Goal: Transaction & Acquisition: Purchase product/service

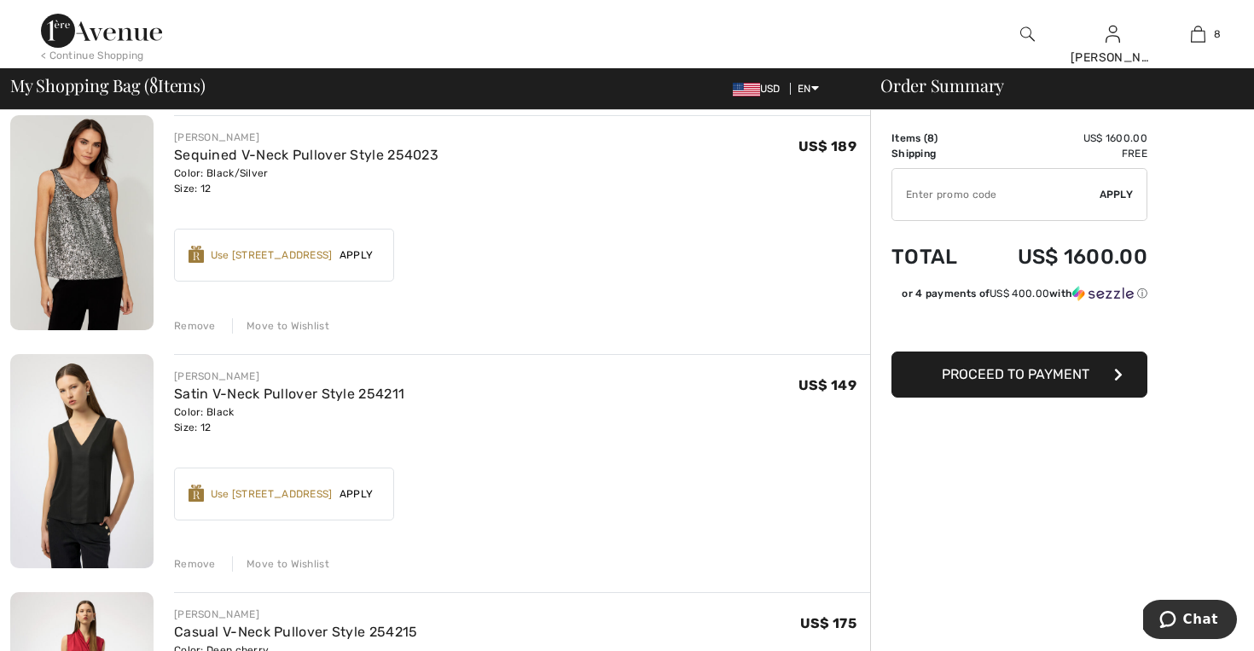
scroll to position [433, 0]
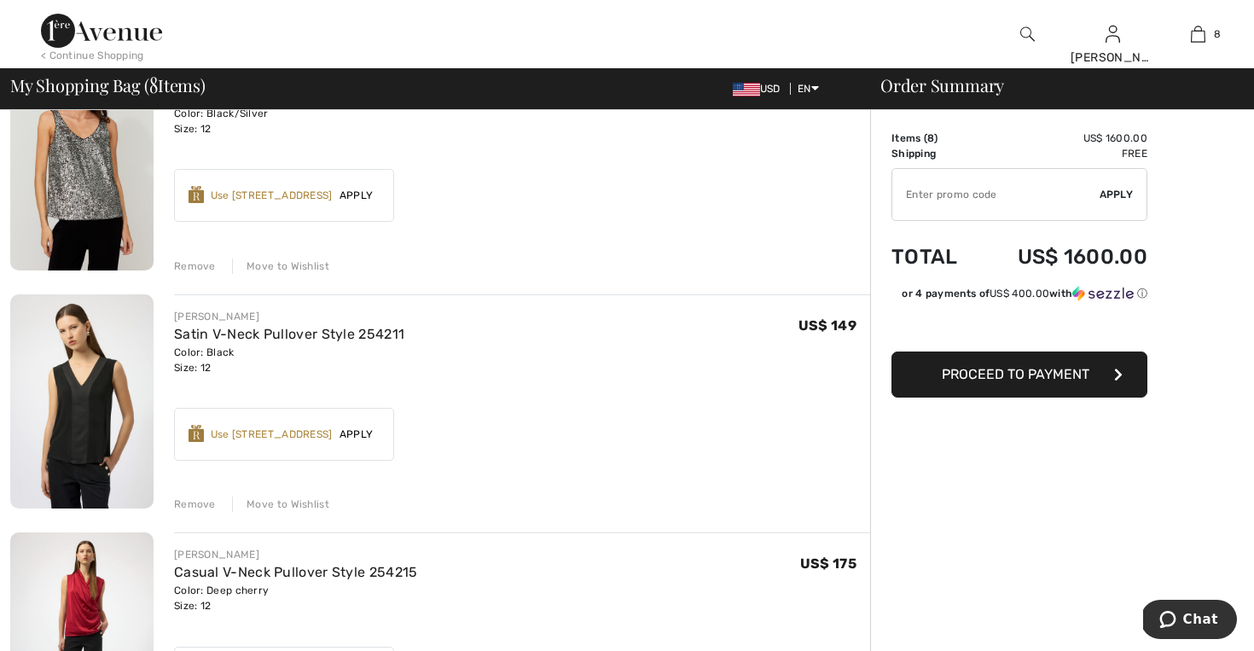
click at [202, 502] on div "Remove" at bounding box center [195, 504] width 42 height 15
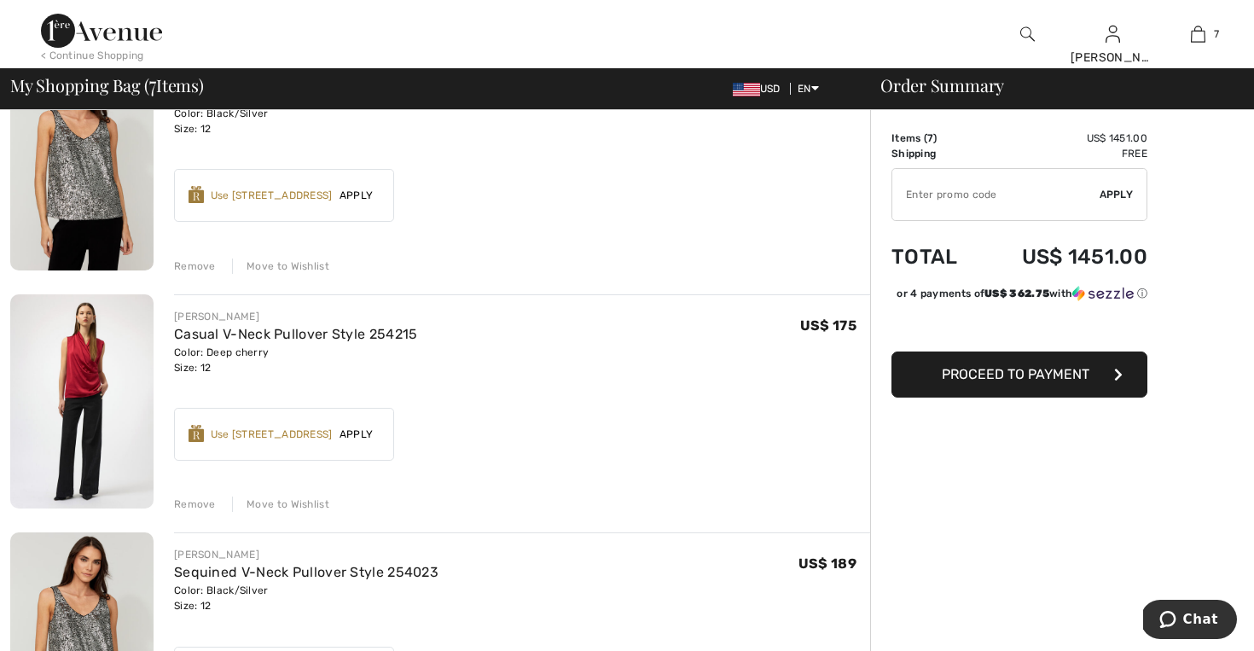
scroll to position [448, 0]
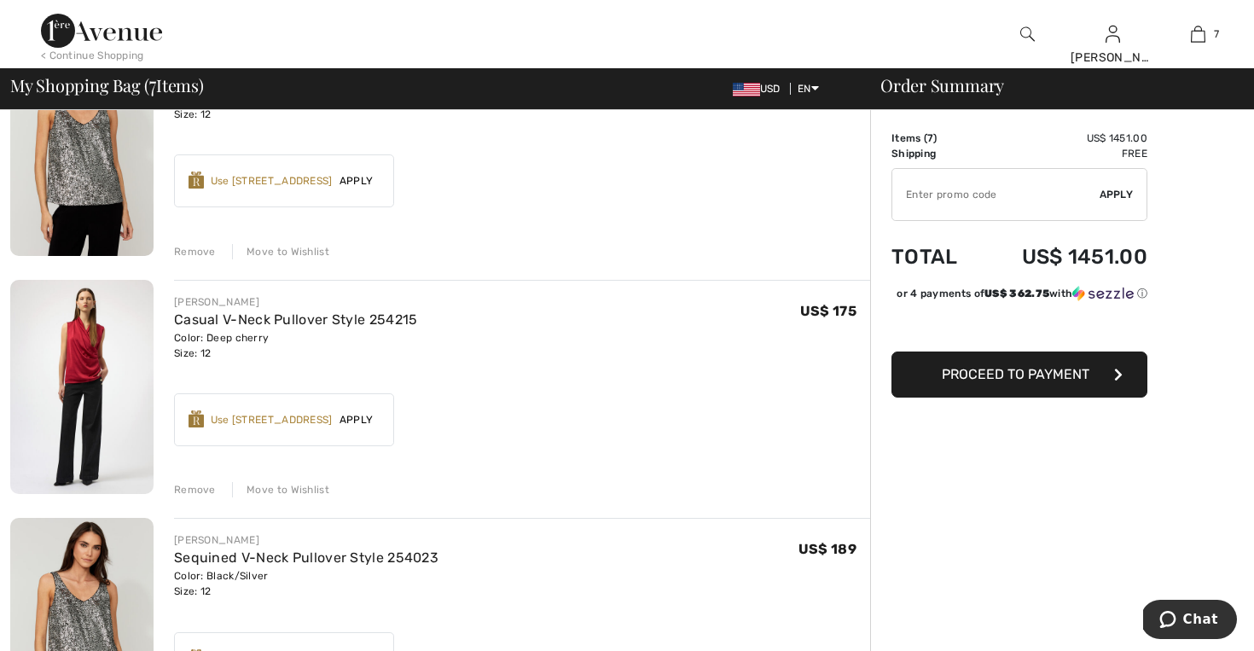
click at [200, 491] on div "Remove" at bounding box center [195, 489] width 42 height 15
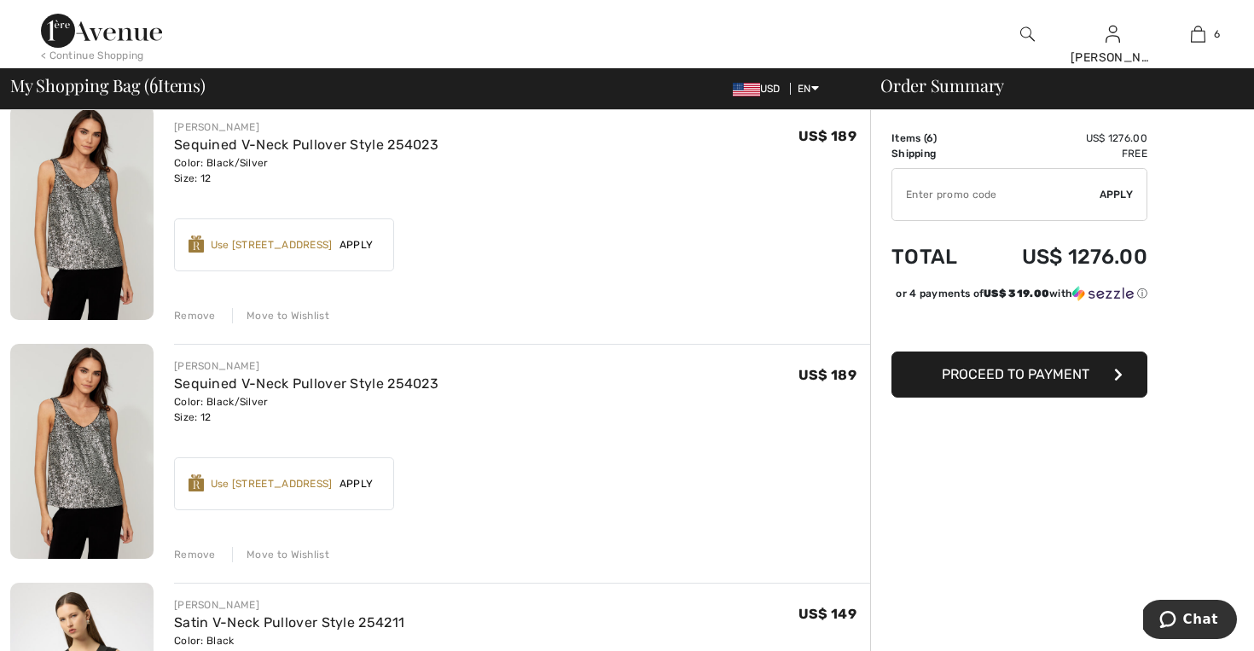
scroll to position [386, 0]
click at [195, 554] on div "Remove" at bounding box center [195, 552] width 42 height 15
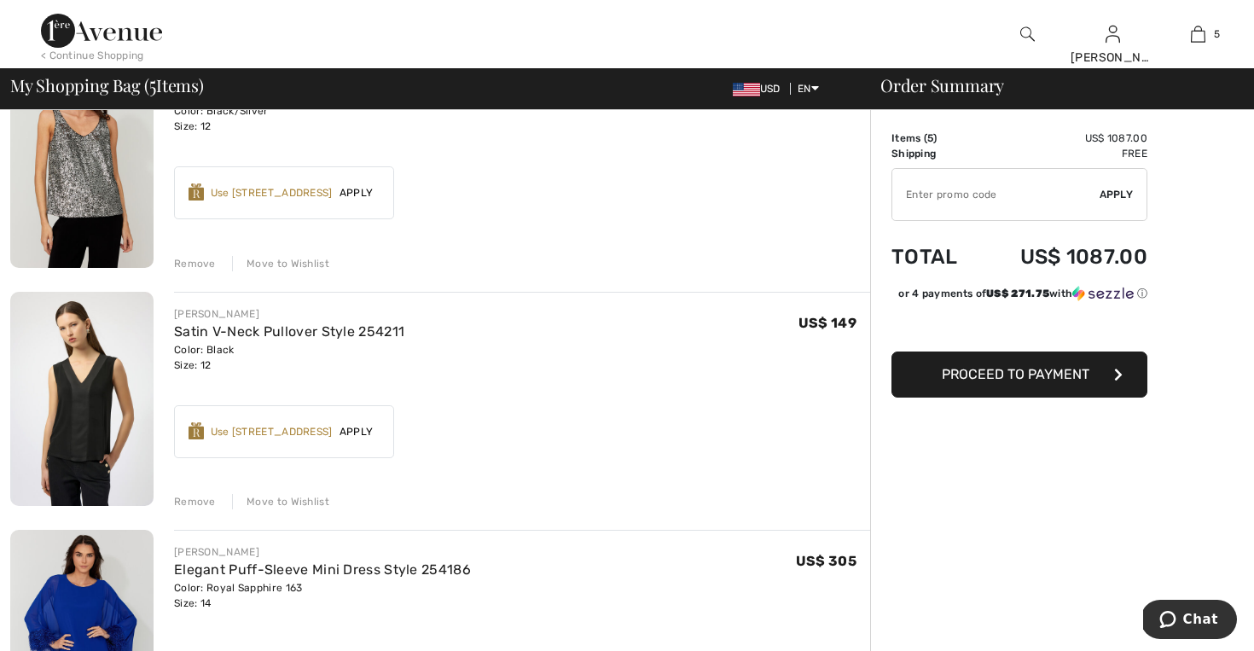
scroll to position [456, 0]
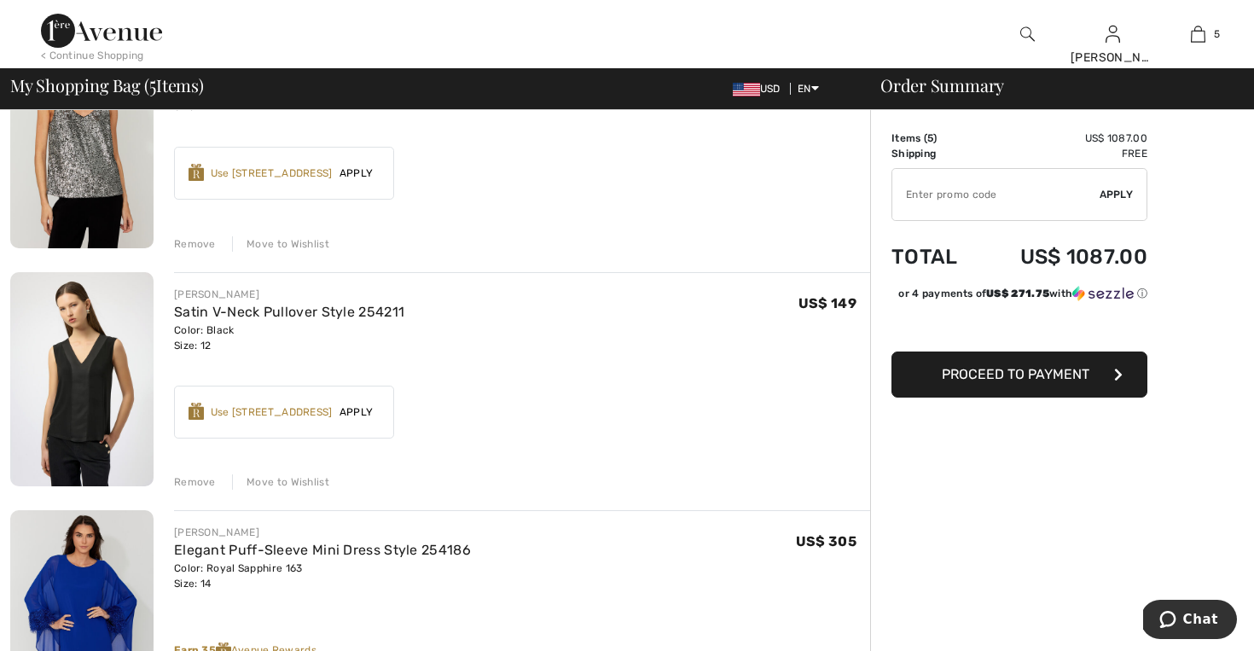
click at [196, 484] on div "Remove" at bounding box center [195, 481] width 42 height 15
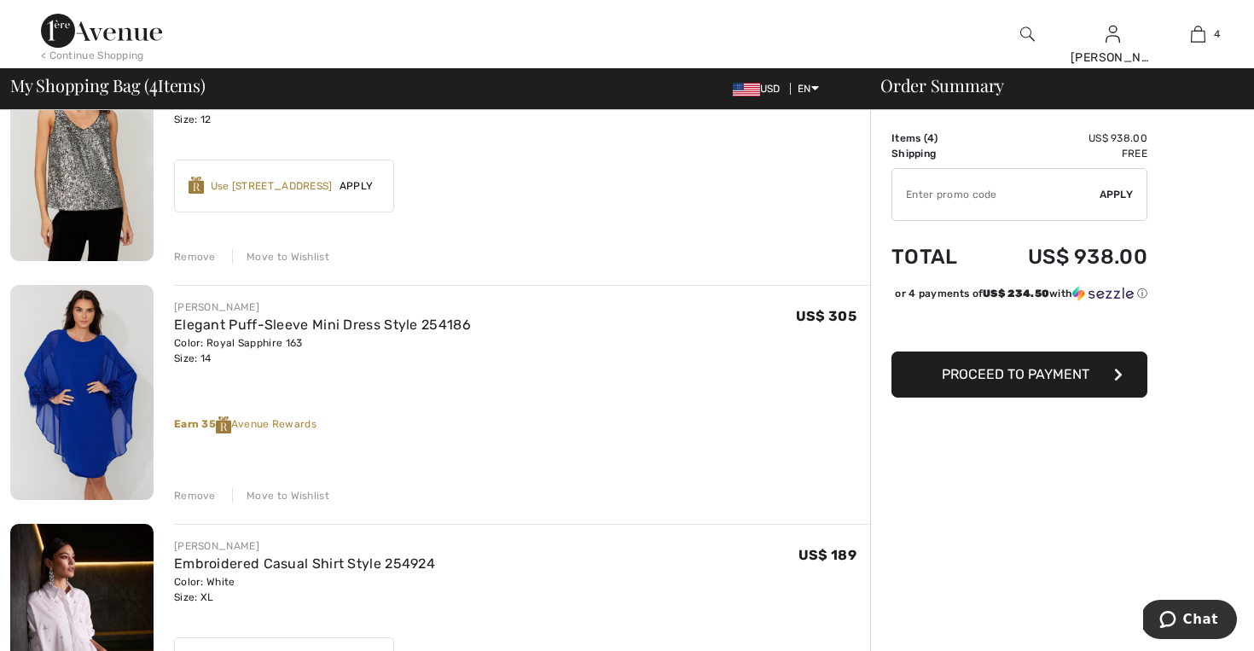
scroll to position [440, 0]
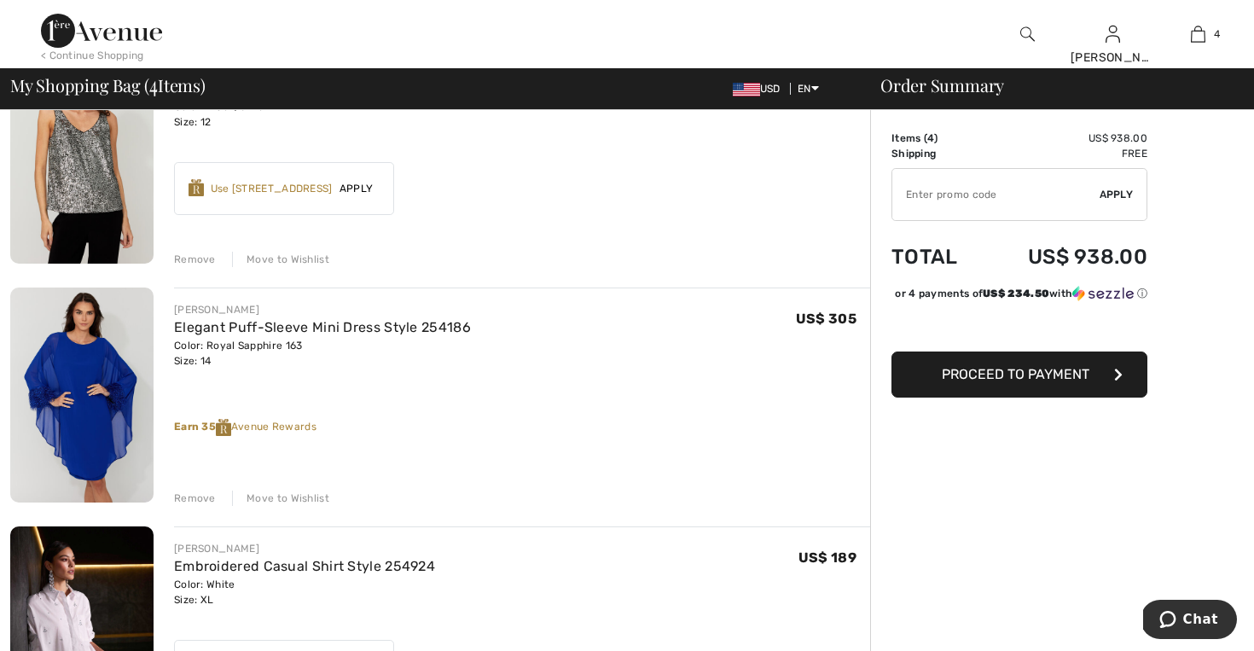
click at [190, 503] on div "Remove" at bounding box center [195, 498] width 42 height 15
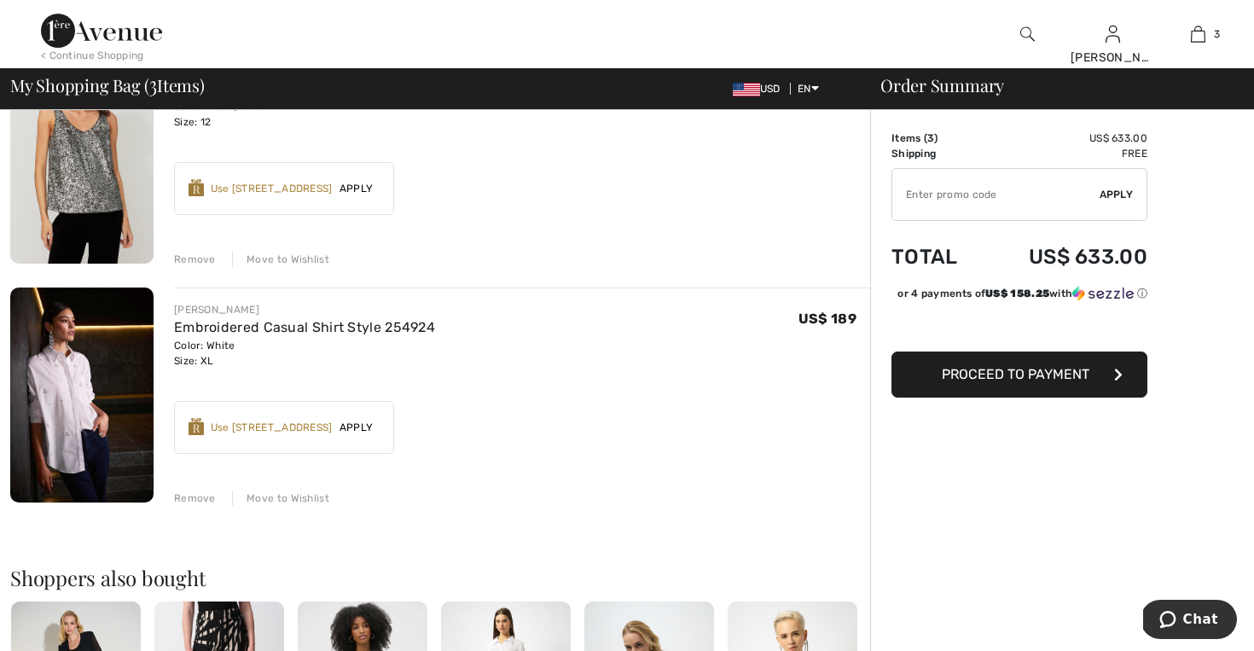
click at [77, 404] on img at bounding box center [81, 395] width 143 height 215
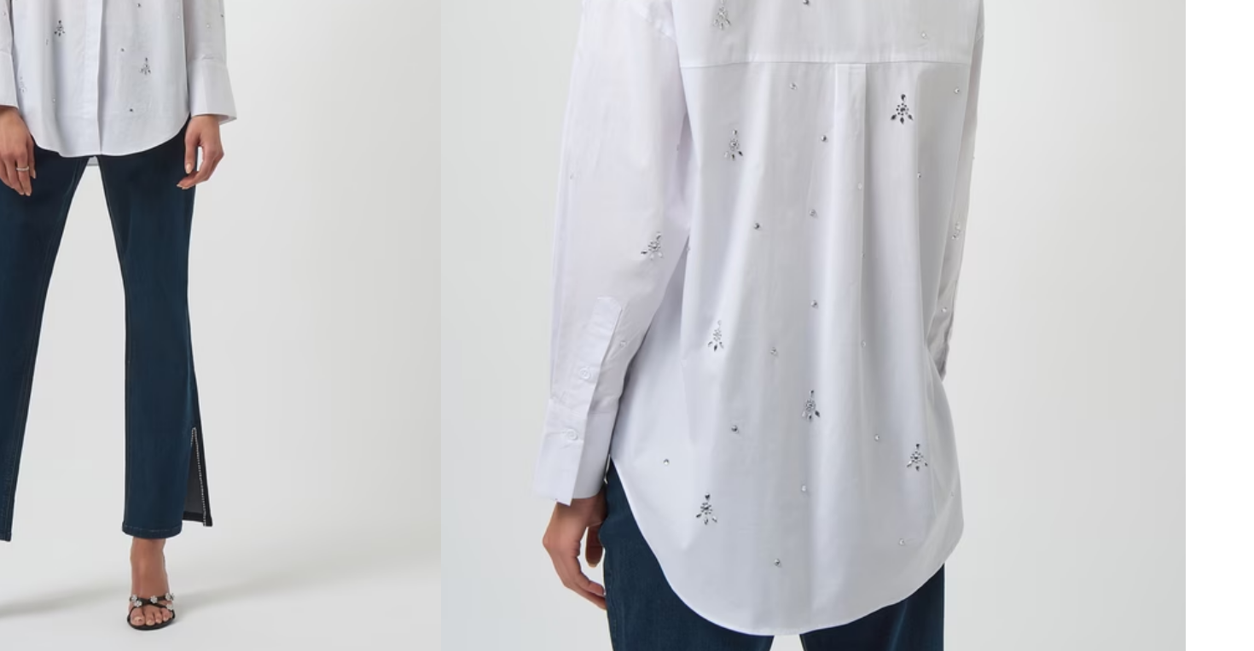
scroll to position [421, 0]
